Goal: Task Accomplishment & Management: Manage account settings

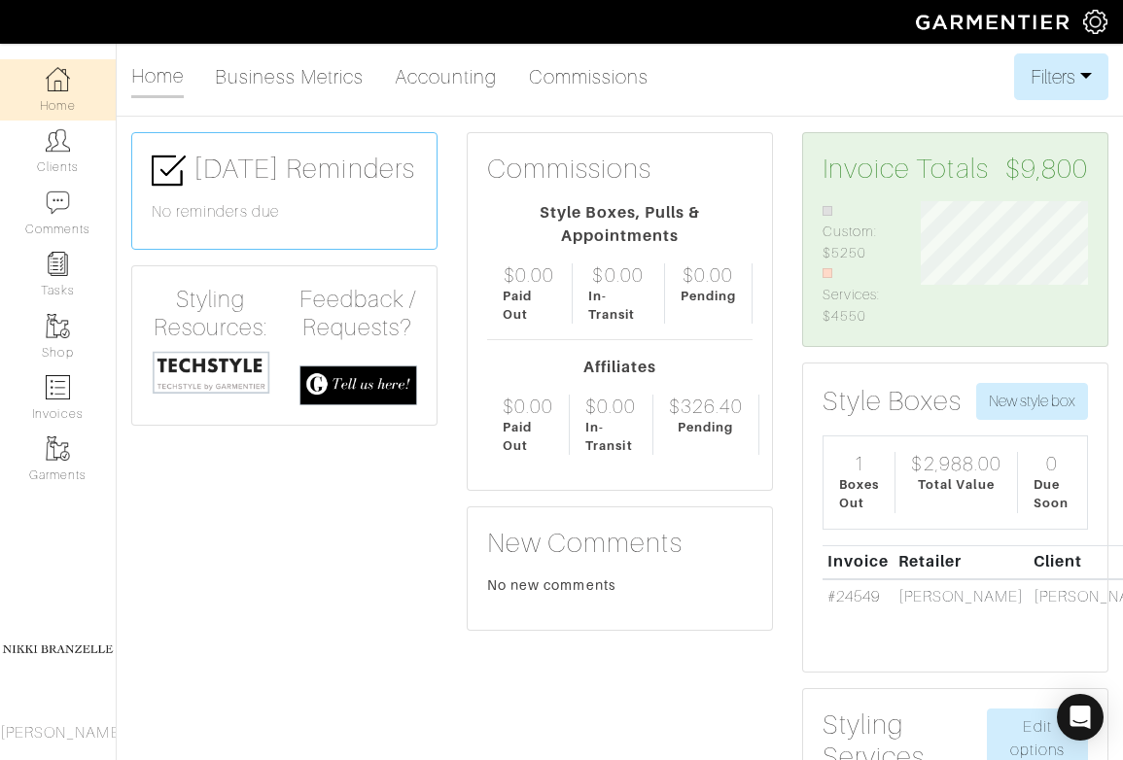
click at [81, 165] on link "Clients" at bounding box center [58, 151] width 116 height 61
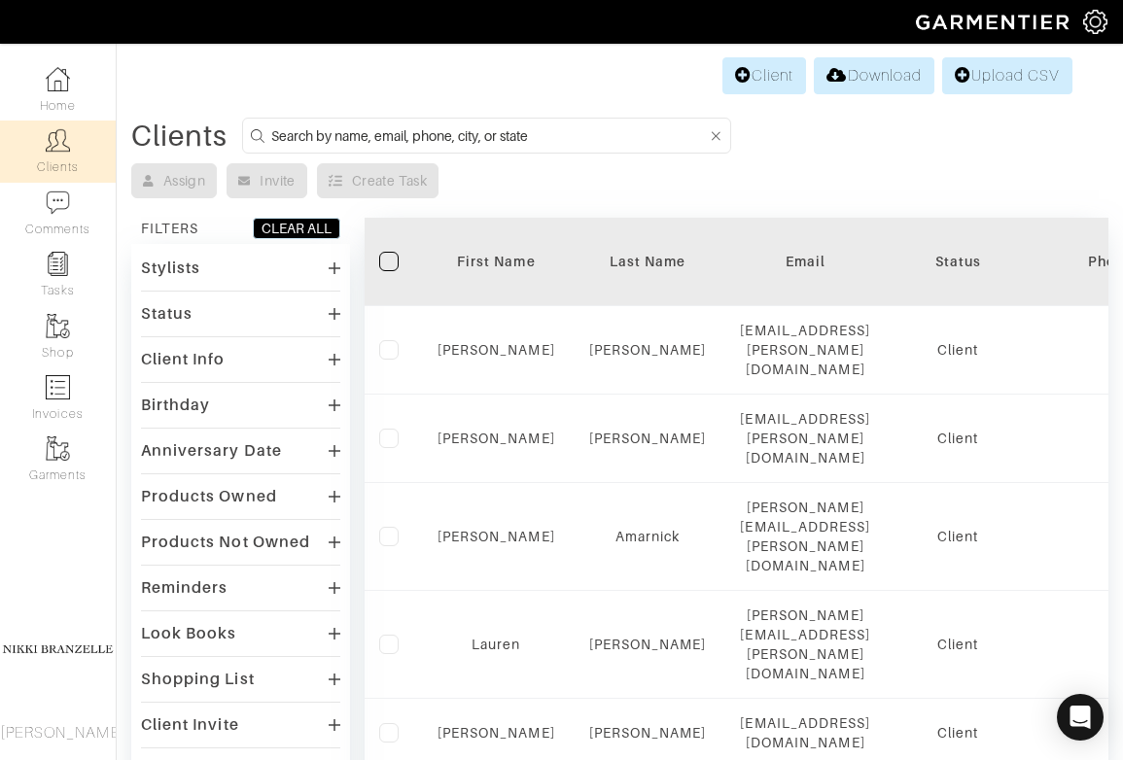
click at [464, 134] on input at bounding box center [489, 135] width 436 height 24
type input "[PERSON_NAME]"
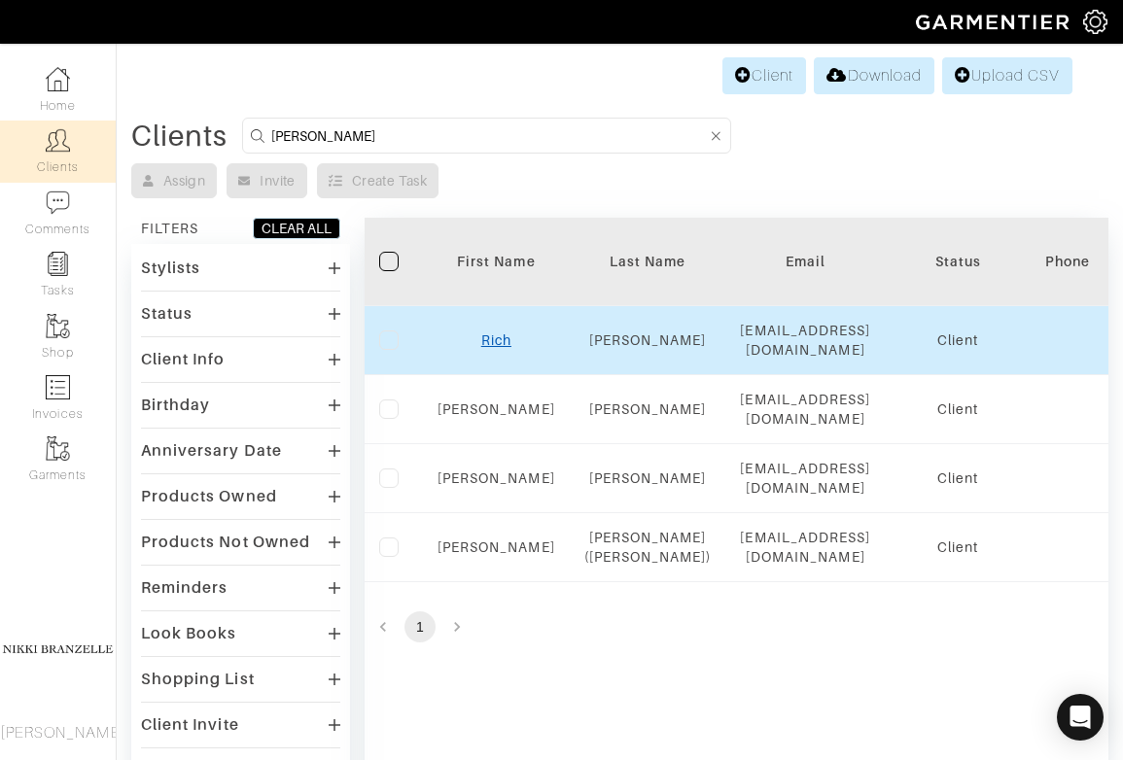
click at [503, 334] on link "Rich" at bounding box center [496, 340] width 30 height 16
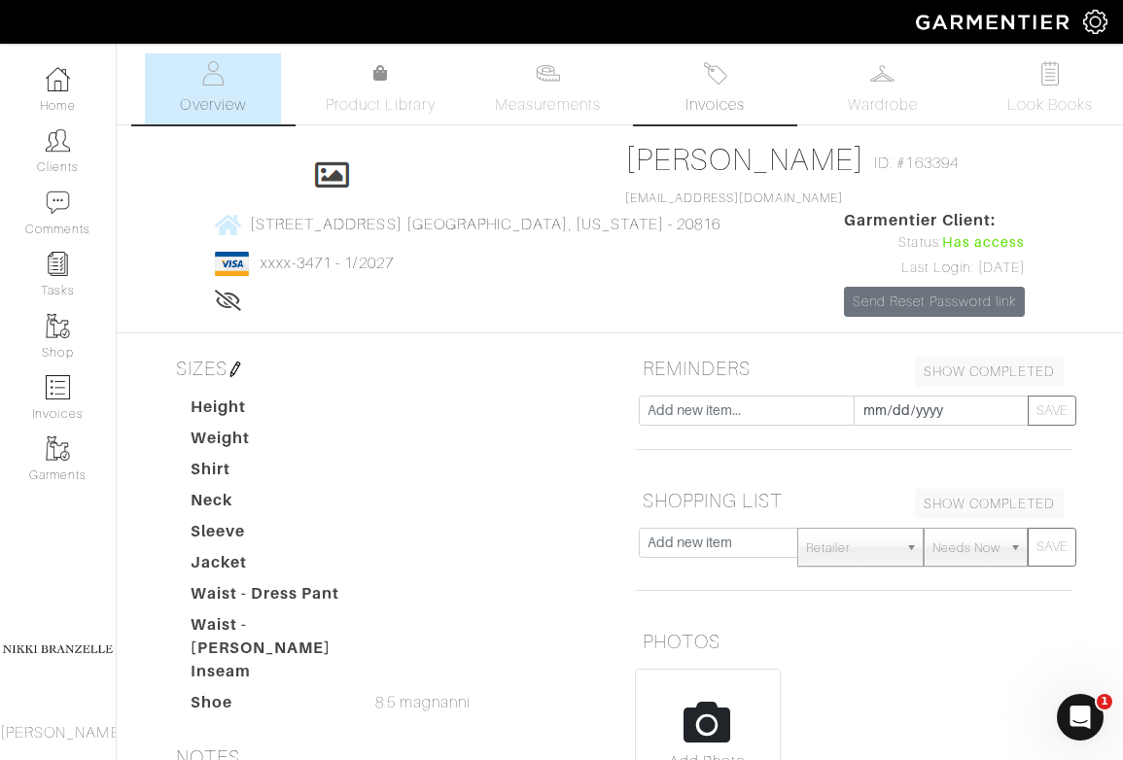
click at [731, 104] on span "Invoices" at bounding box center [714, 104] width 59 height 23
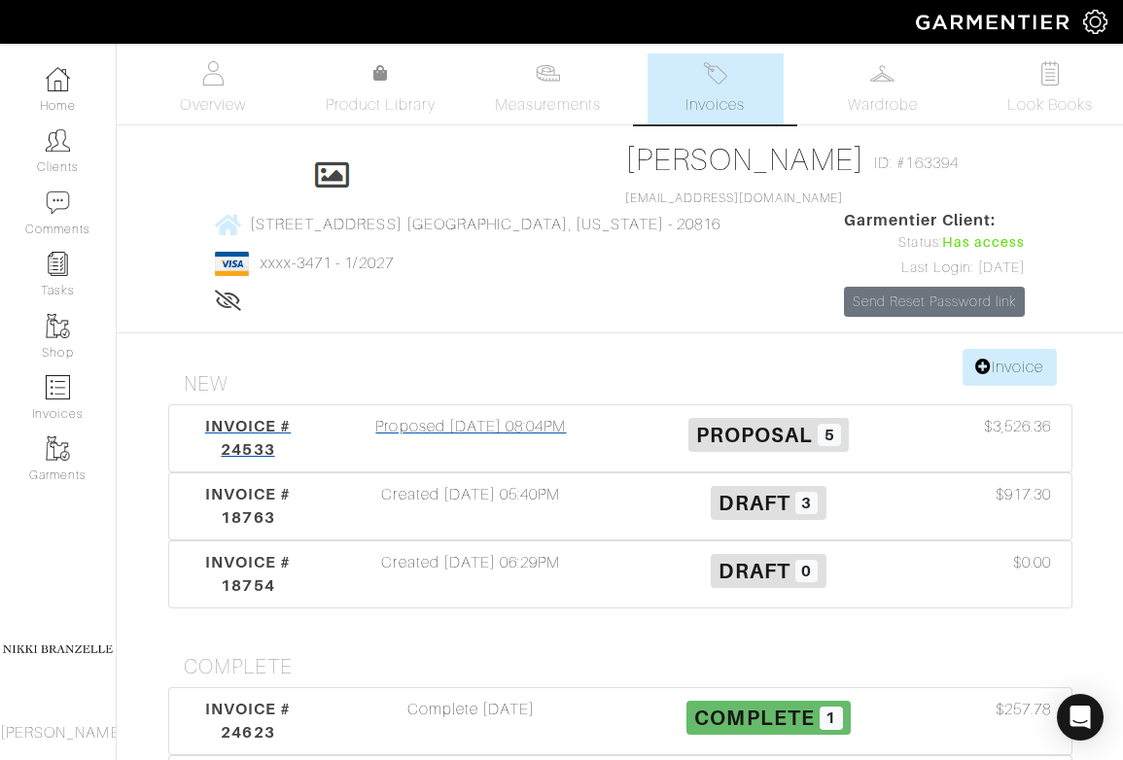
click at [397, 415] on div "Proposed [DATE] 08:04PM" at bounding box center [470, 438] width 297 height 47
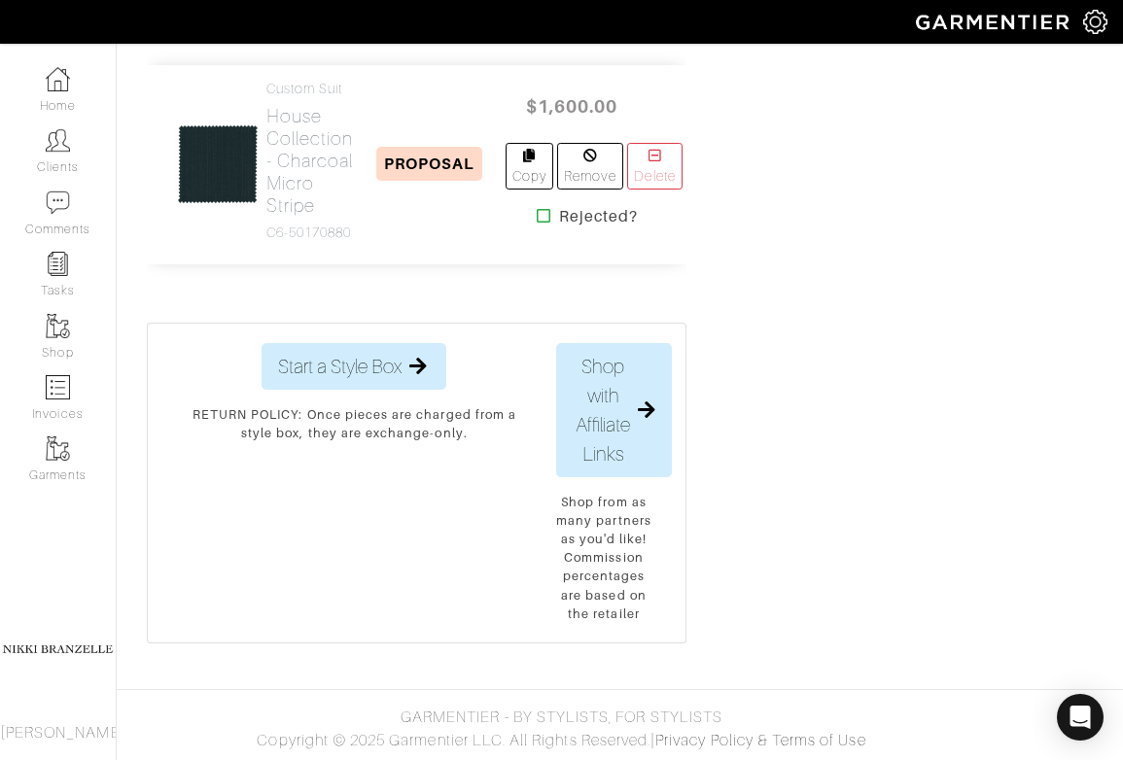
scroll to position [1502, 0]
click at [305, 217] on h2 "House Collection - Charcoal Micro Stripe" at bounding box center [309, 161] width 87 height 112
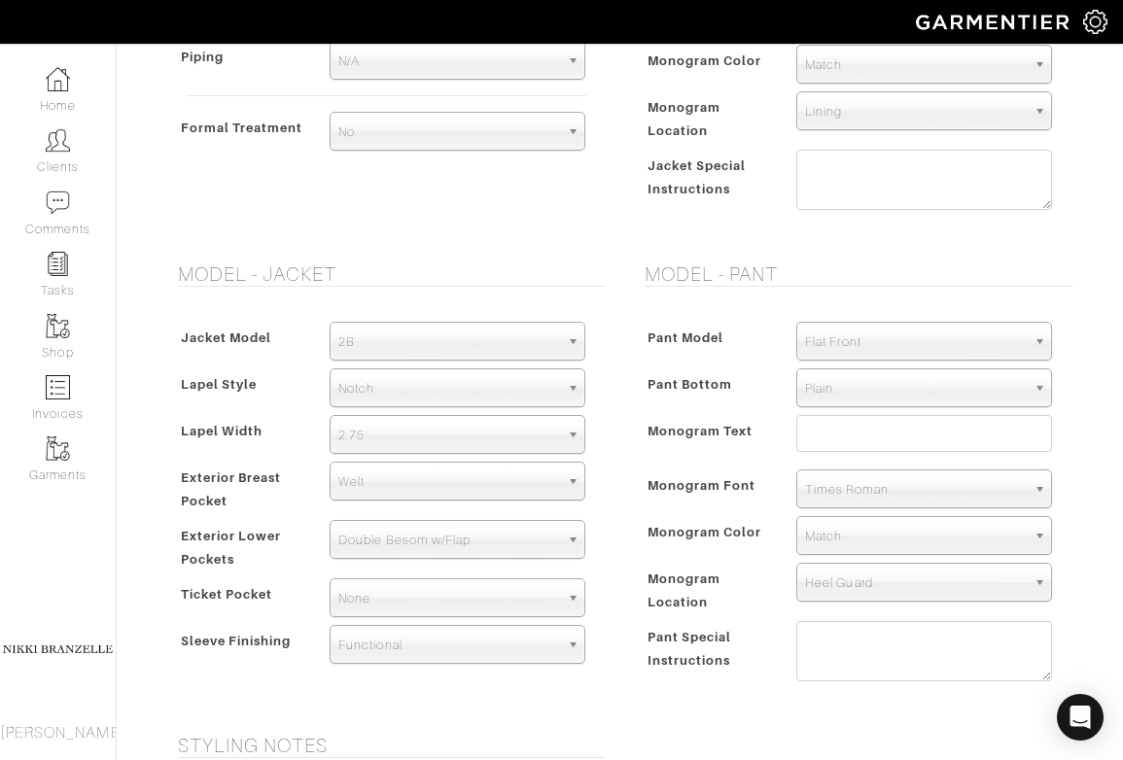
scroll to position [991, 0]
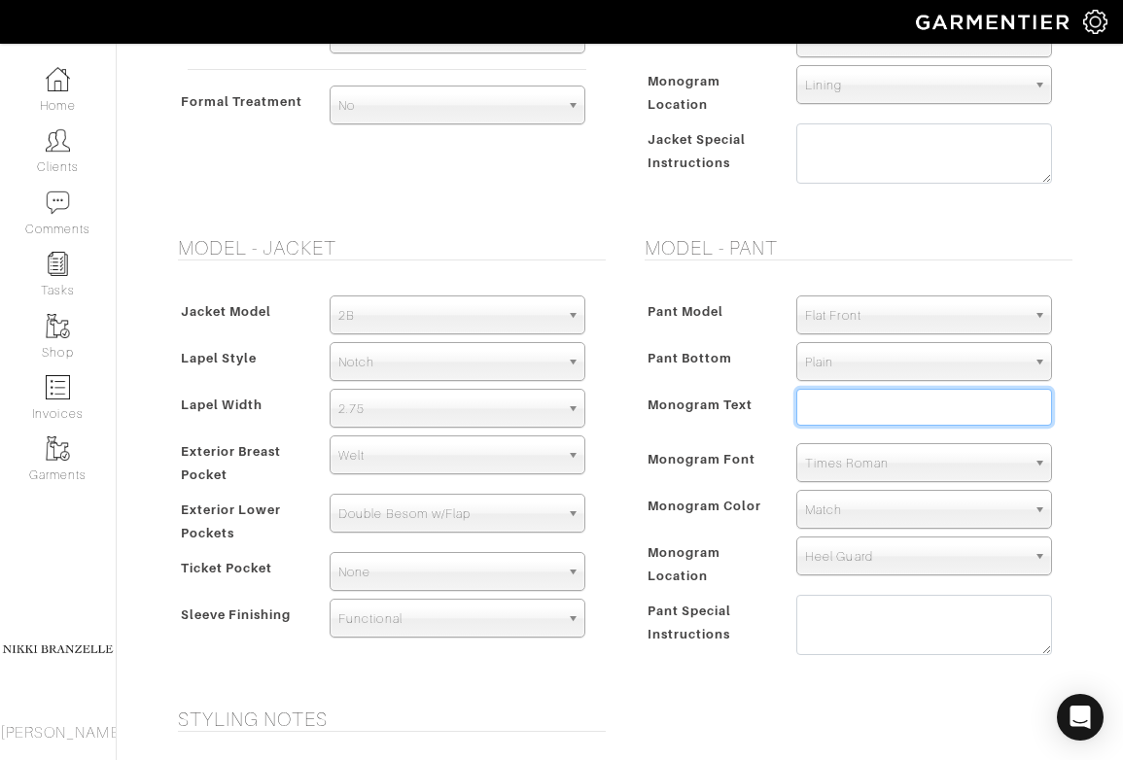
click at [835, 417] on input "text" at bounding box center [924, 407] width 256 height 37
type input "RD"
click at [710, 260] on hr at bounding box center [858, 260] width 428 height 1
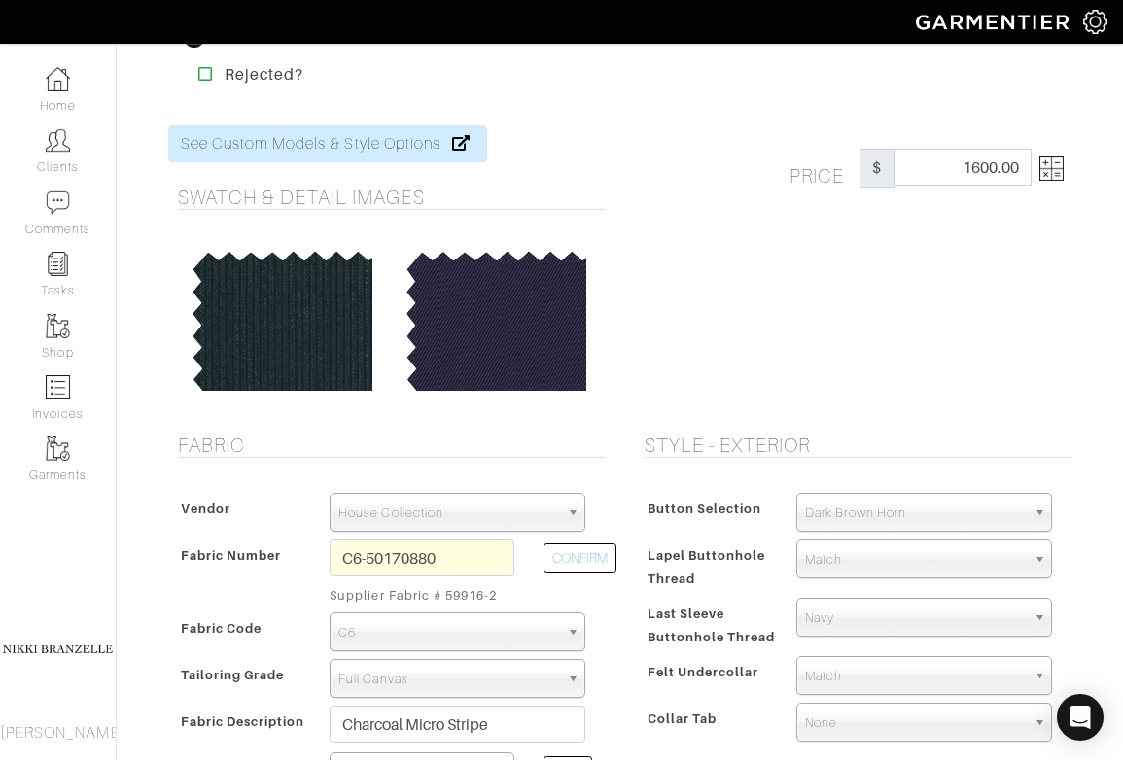
scroll to position [0, 0]
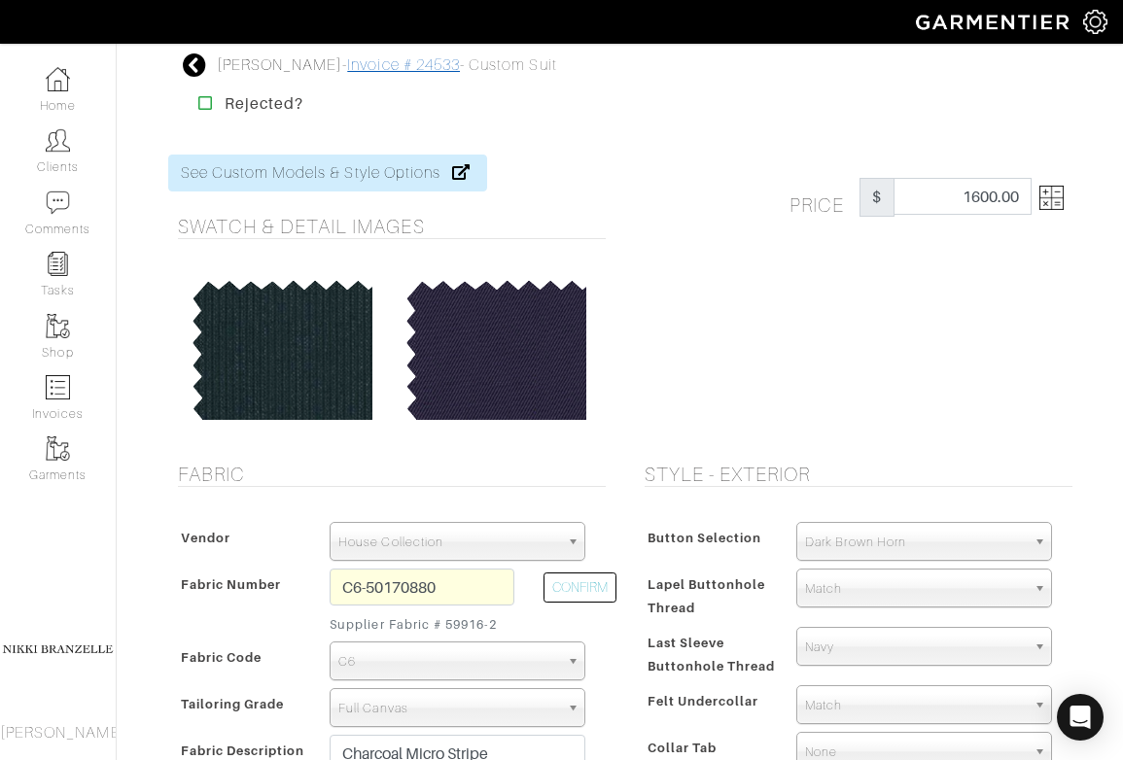
click at [379, 65] on link "Invoice # 24533" at bounding box center [403, 64] width 113 height 17
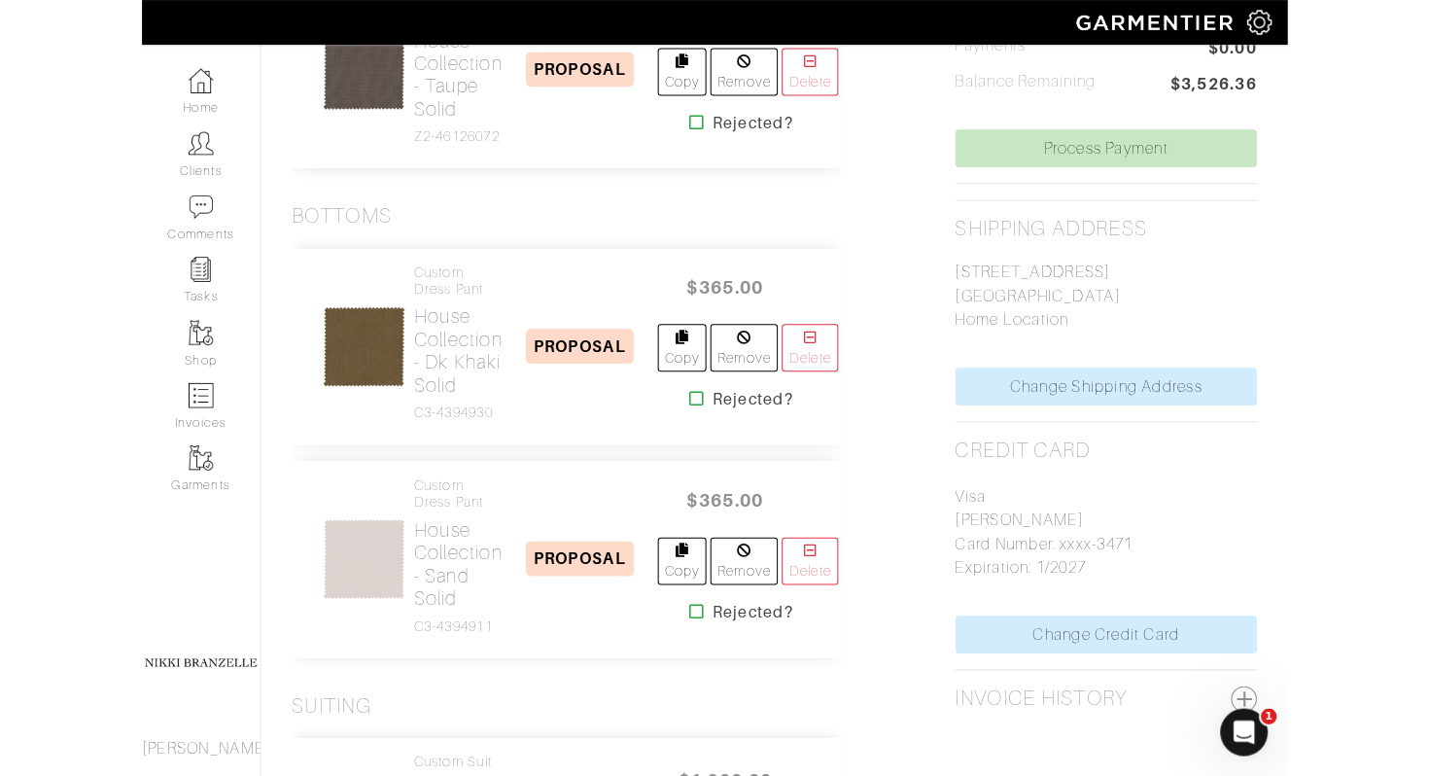
scroll to position [791, 0]
